Goal: Task Accomplishment & Management: Complete application form

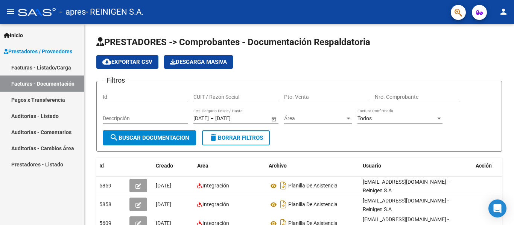
click at [55, 53] on span "Prestadores / Proveedores" at bounding box center [38, 51] width 68 height 8
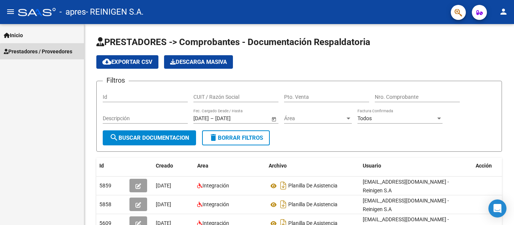
click at [55, 53] on span "Prestadores / Proveedores" at bounding box center [38, 51] width 68 height 8
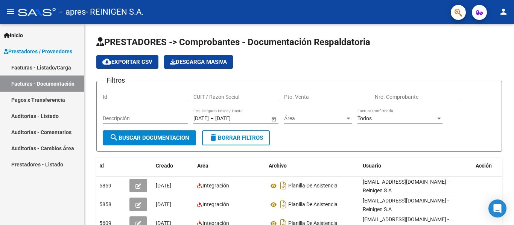
click at [56, 81] on link "Facturas - Documentación" at bounding box center [42, 84] width 84 height 16
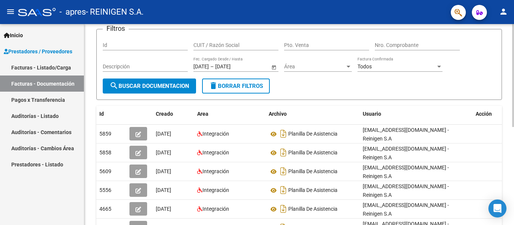
scroll to position [75, 0]
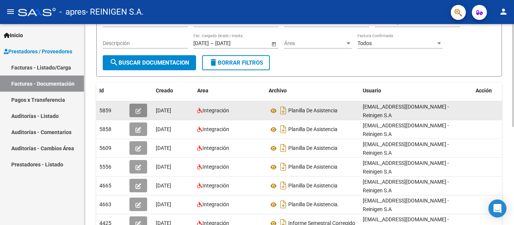
click at [144, 104] on button "button" at bounding box center [138, 111] width 18 height 14
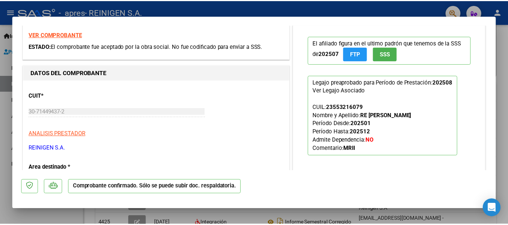
scroll to position [0, 0]
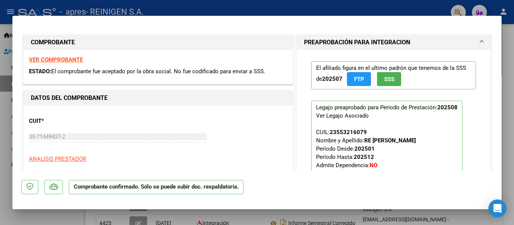
type input "$ 0,00"
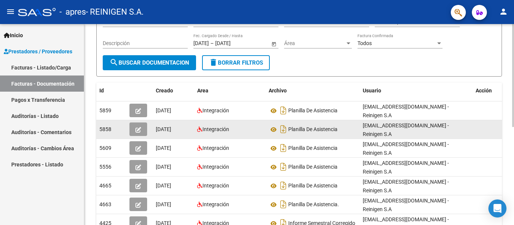
click at [137, 128] on icon "button" at bounding box center [138, 130] width 6 height 6
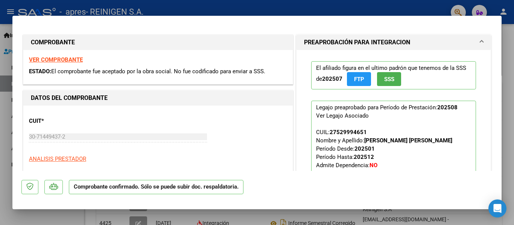
type input "$ 0,00"
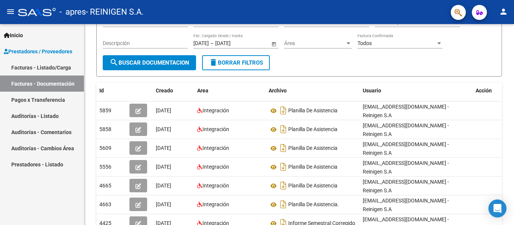
click at [497, 12] on button "person" at bounding box center [503, 12] width 15 height 15
click at [496, 50] on button "exit_to_app Salir" at bounding box center [488, 50] width 46 height 18
